Goal: Navigation & Orientation: Understand site structure

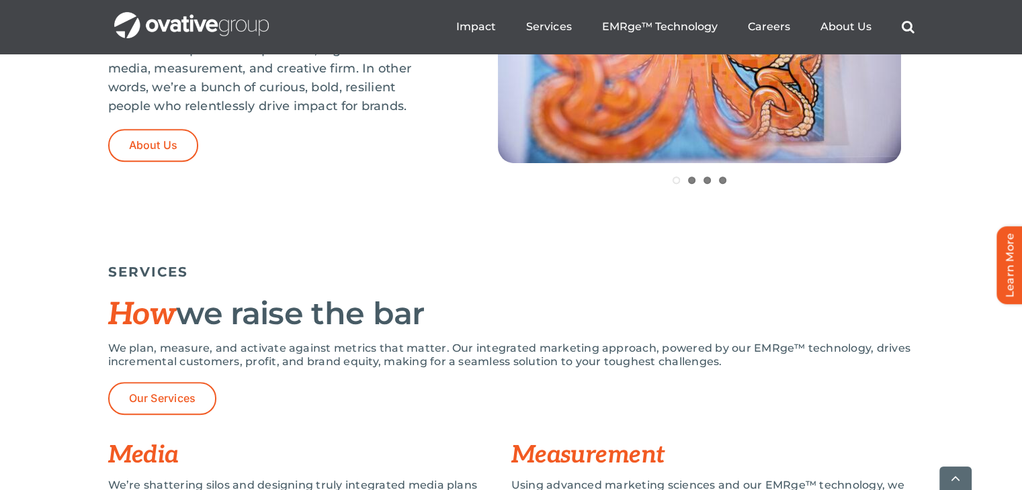
scroll to position [739, 0]
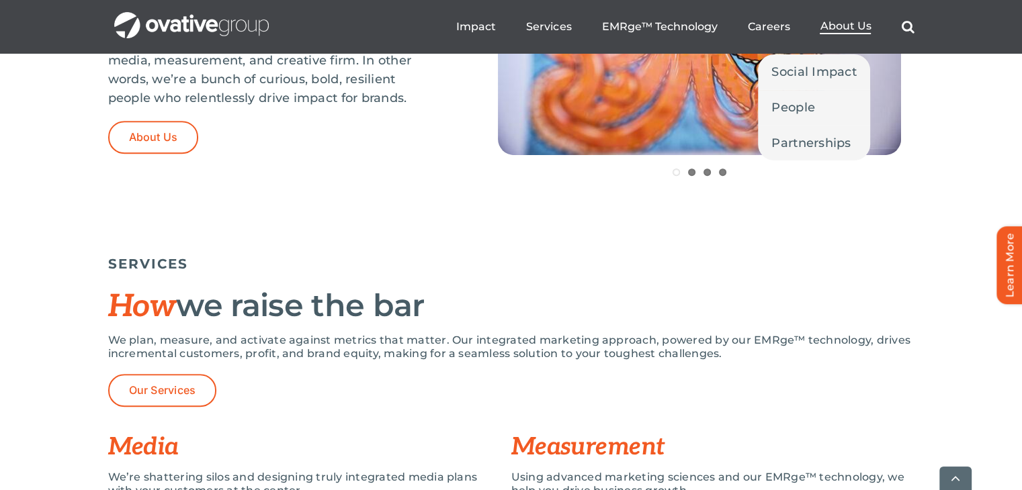
click at [855, 25] on span "About Us" at bounding box center [845, 25] width 51 height 13
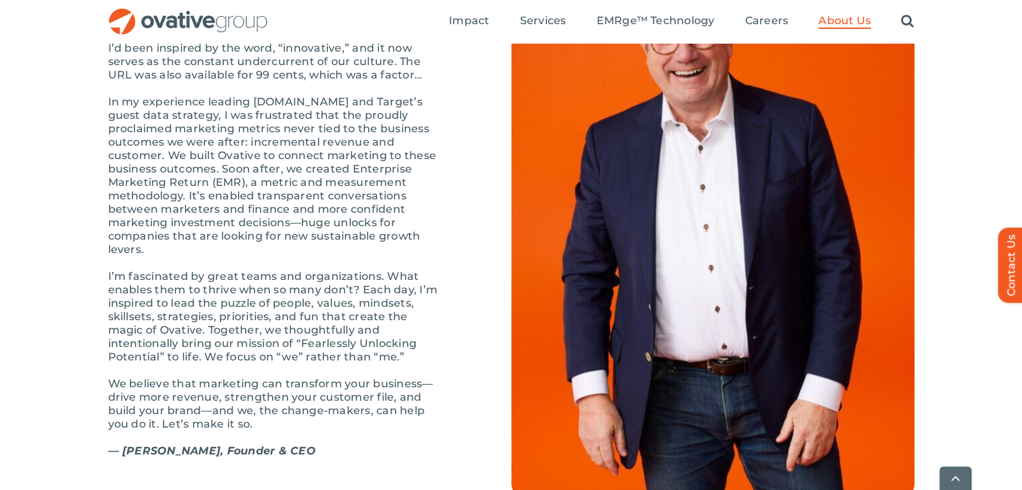
scroll to position [1545, 0]
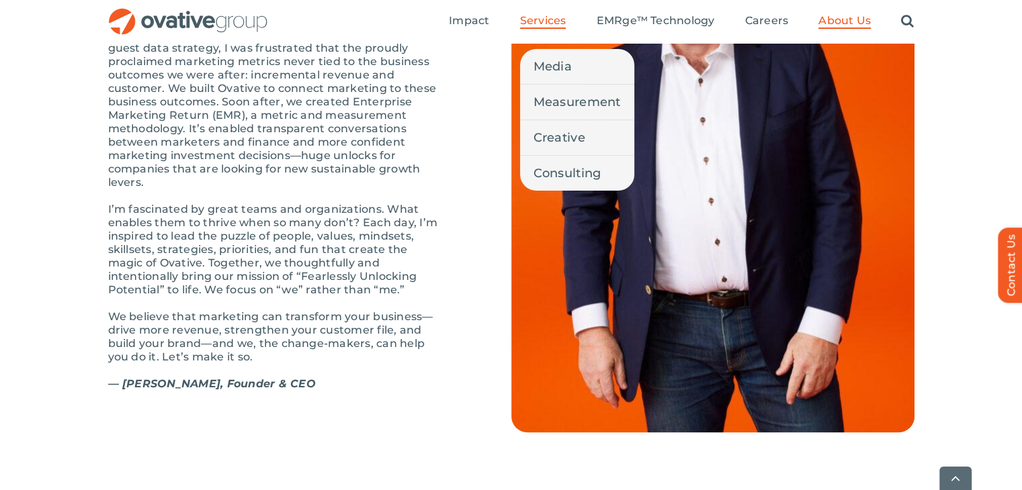
click at [548, 25] on span "Services" at bounding box center [543, 20] width 46 height 13
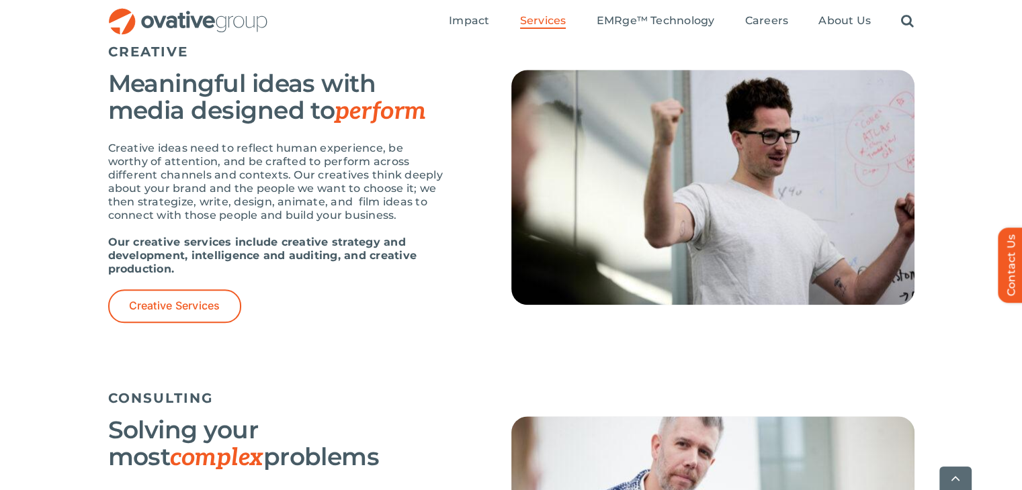
scroll to position [1545, 0]
